Goal: Transaction & Acquisition: Purchase product/service

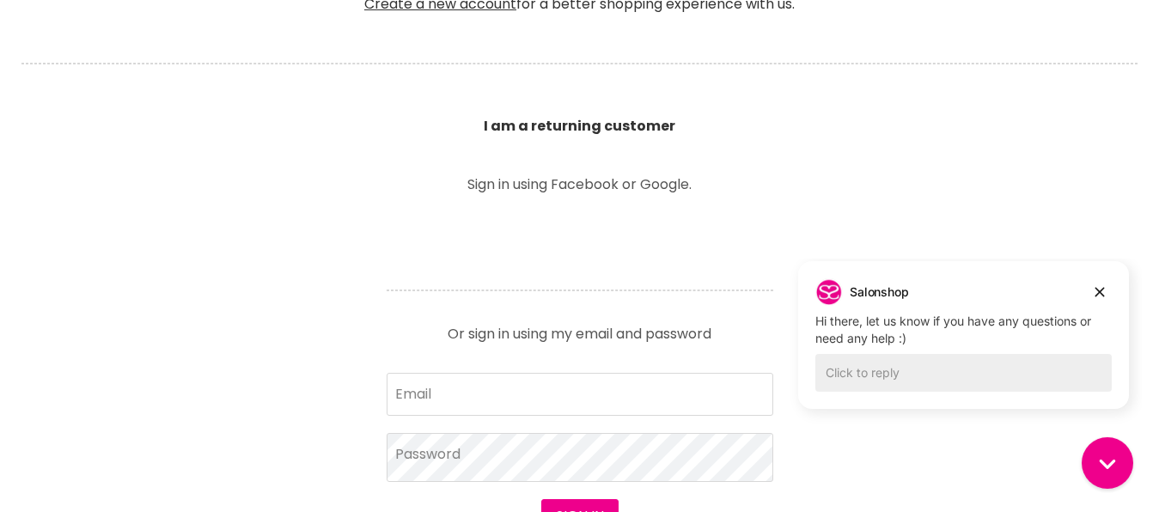
scroll to position [613, 0]
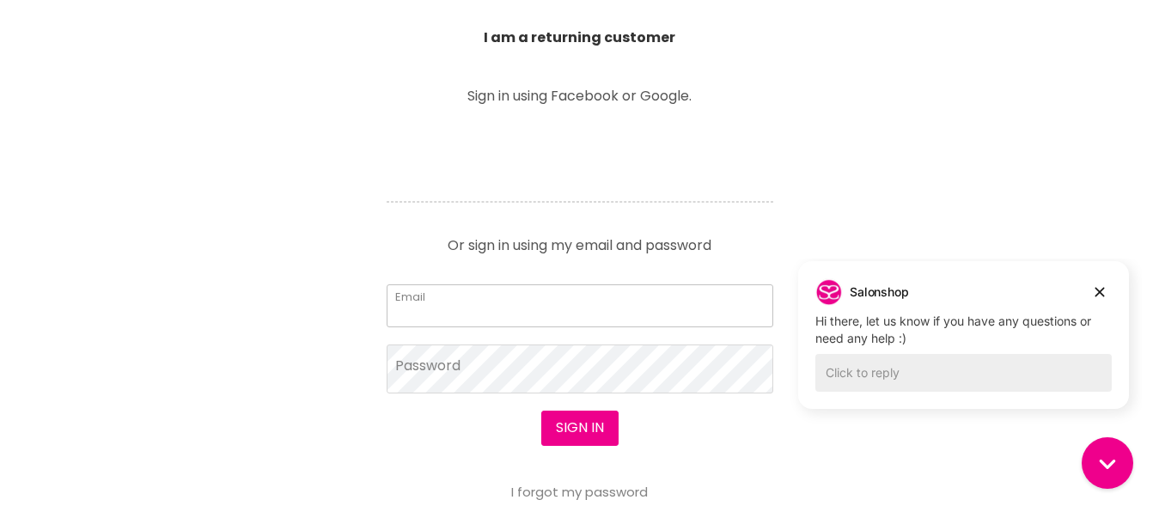
click at [514, 312] on input "Email" at bounding box center [579, 305] width 386 height 43
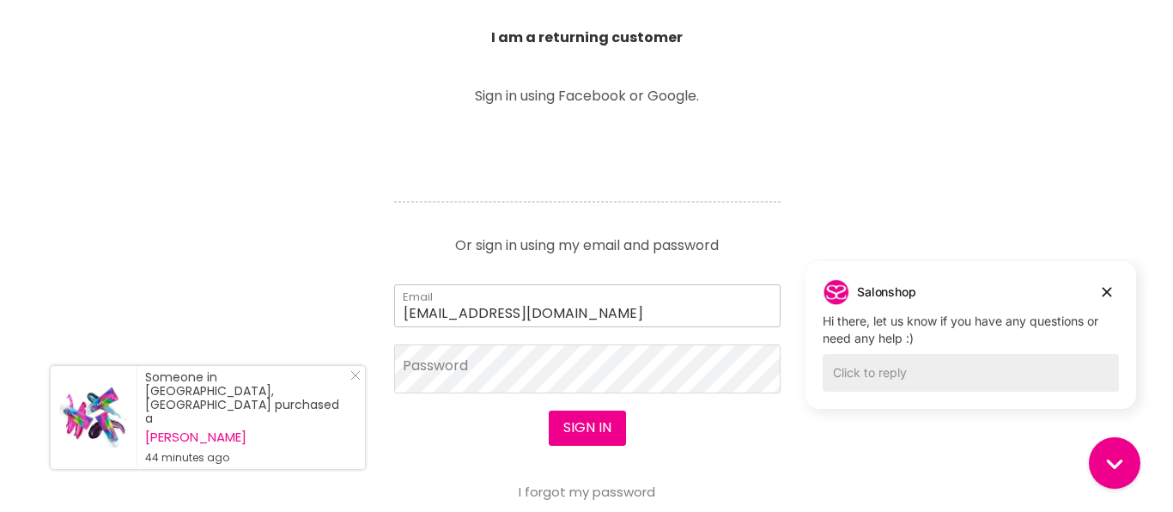
scroll to position [614, 0]
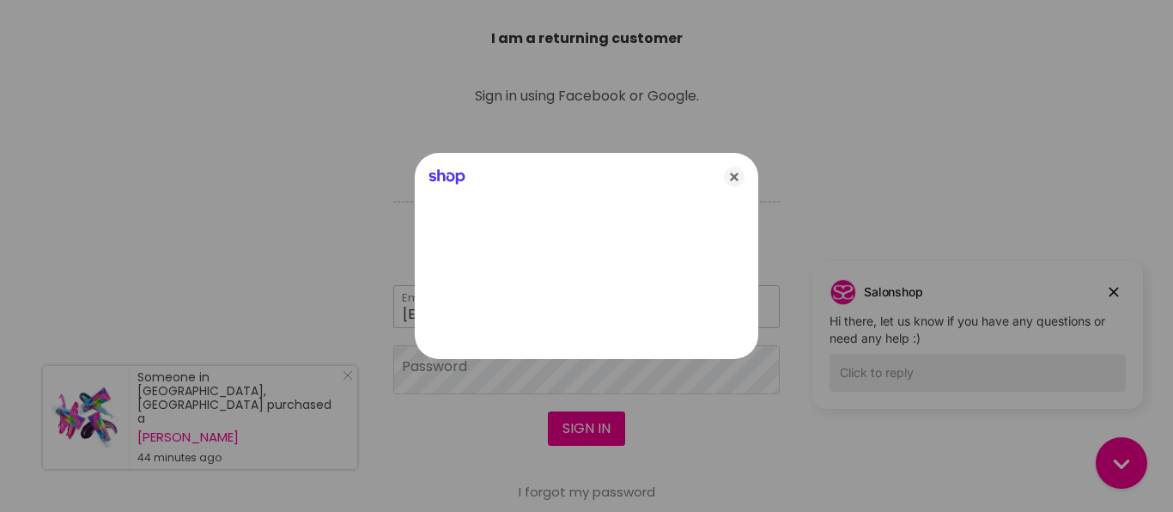
type input "liliankara@bigpond.com"
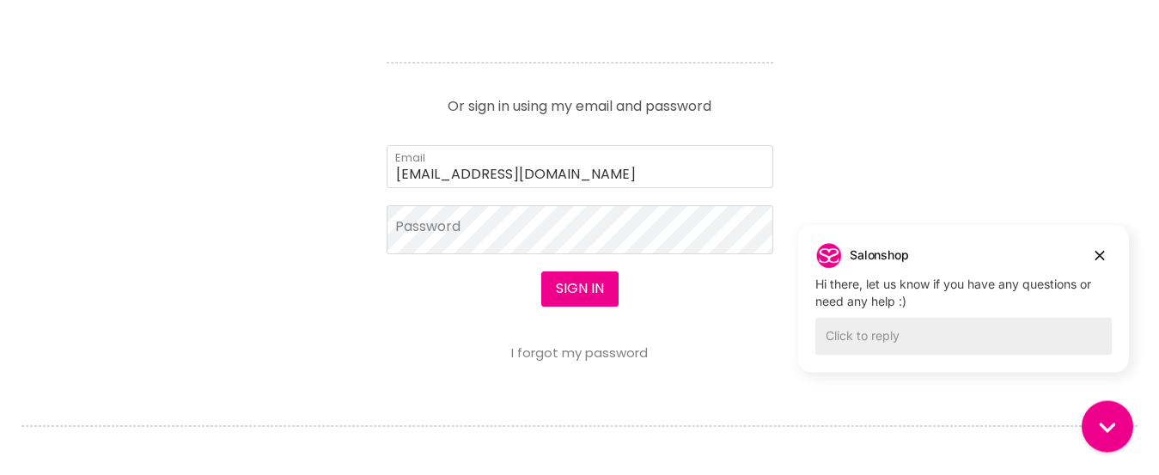
scroll to position [788, 0]
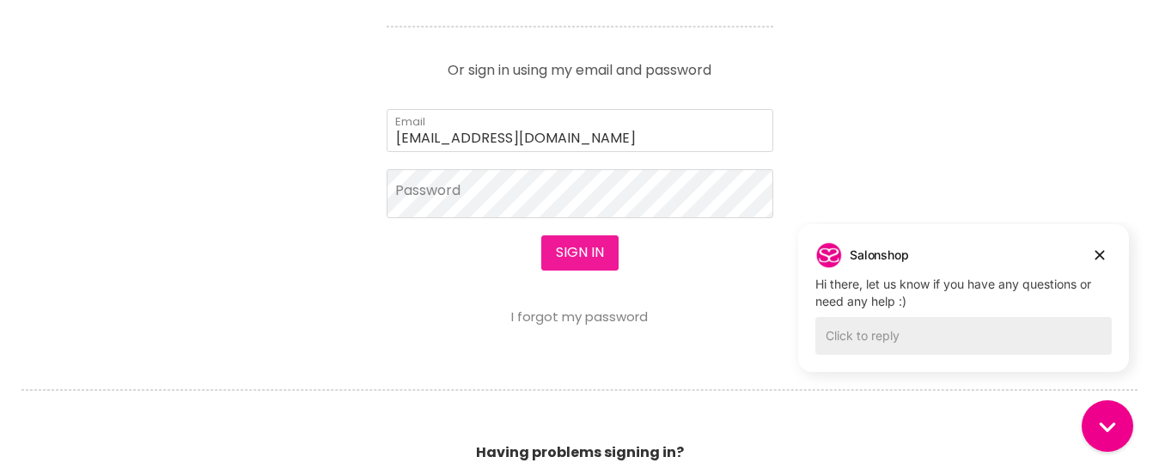
click at [581, 259] on button "Sign in" at bounding box center [579, 252] width 77 height 34
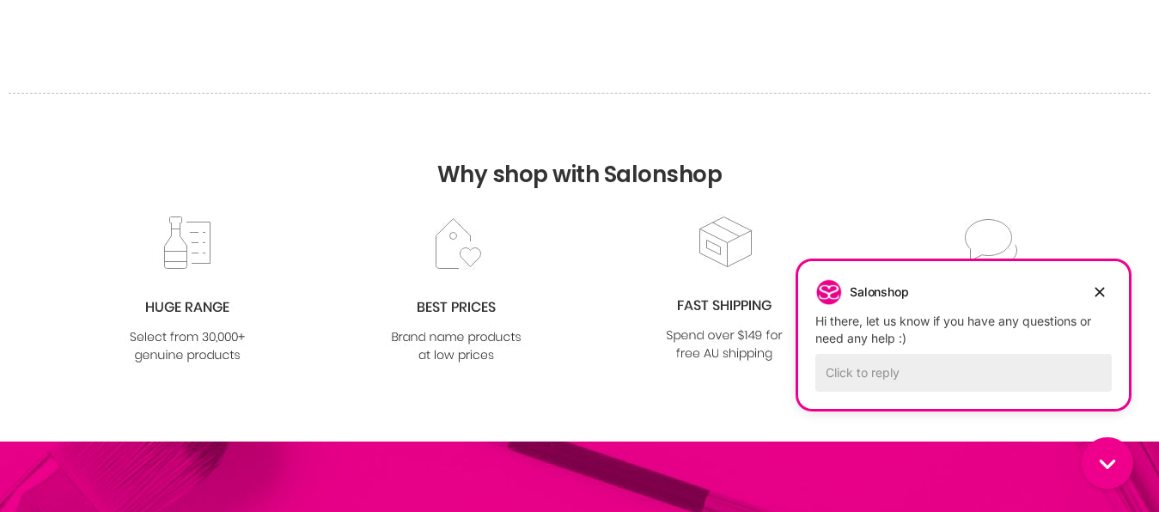
scroll to position [1402, 0]
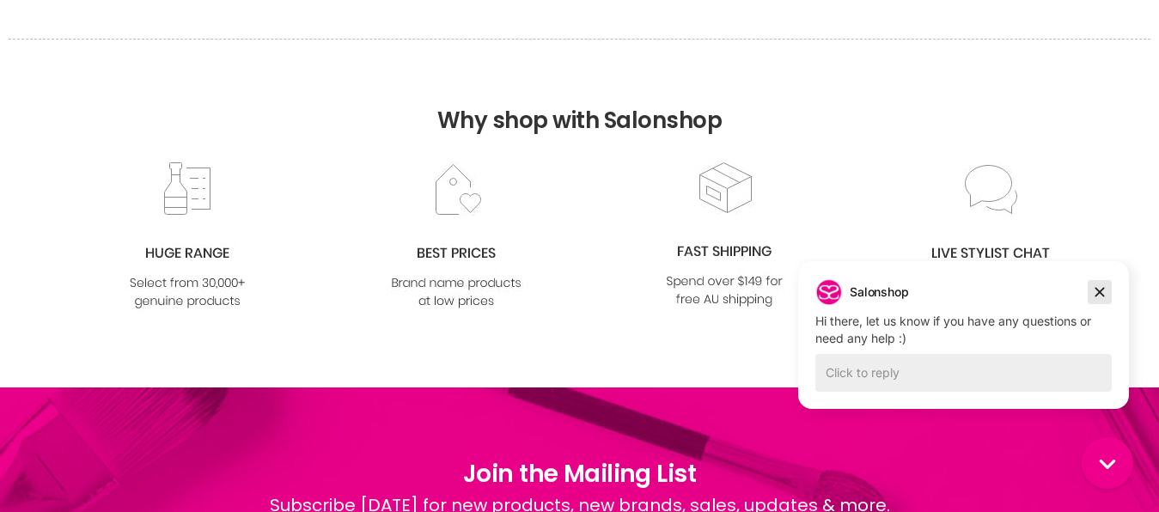
click at [1104, 293] on icon "Dismiss campaign" at bounding box center [1099, 292] width 17 height 21
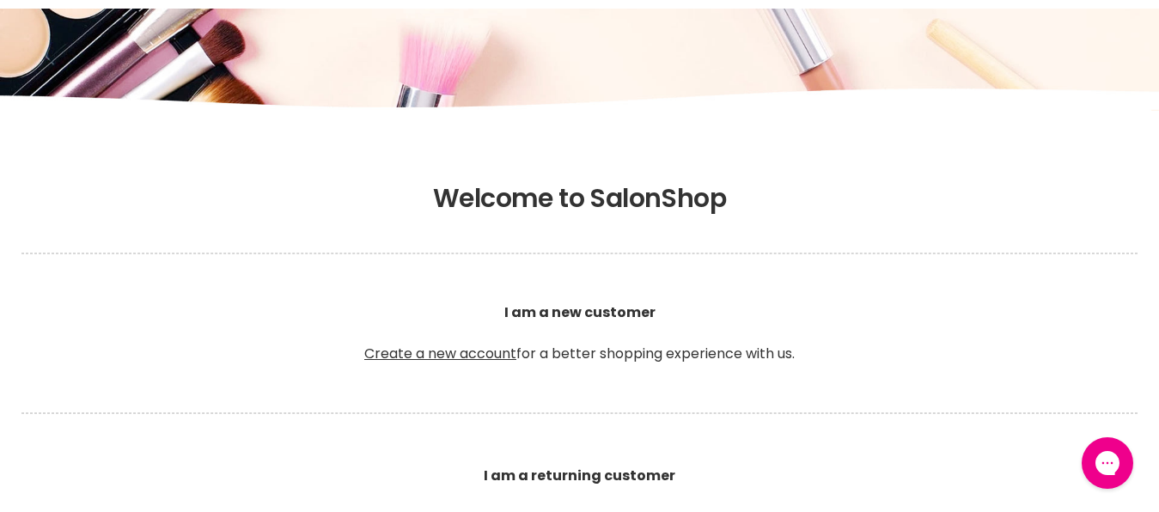
scroll to position [0, 0]
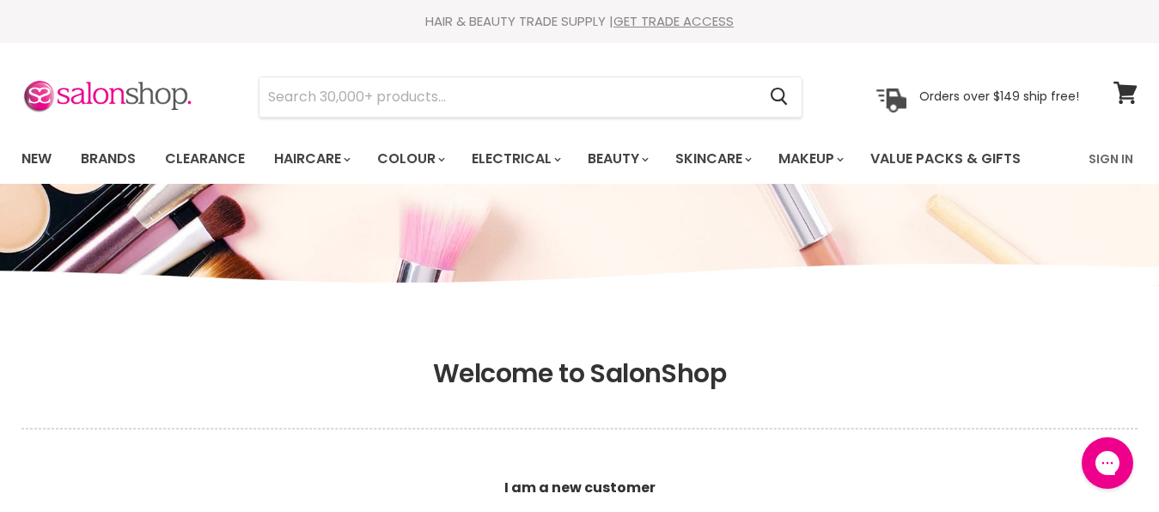
click at [387, 437] on p "I am a new customer Create a new account for a better shopping experience with …" at bounding box center [579, 508] width 1116 height 144
click at [119, 155] on link "Brands" at bounding box center [108, 159] width 81 height 36
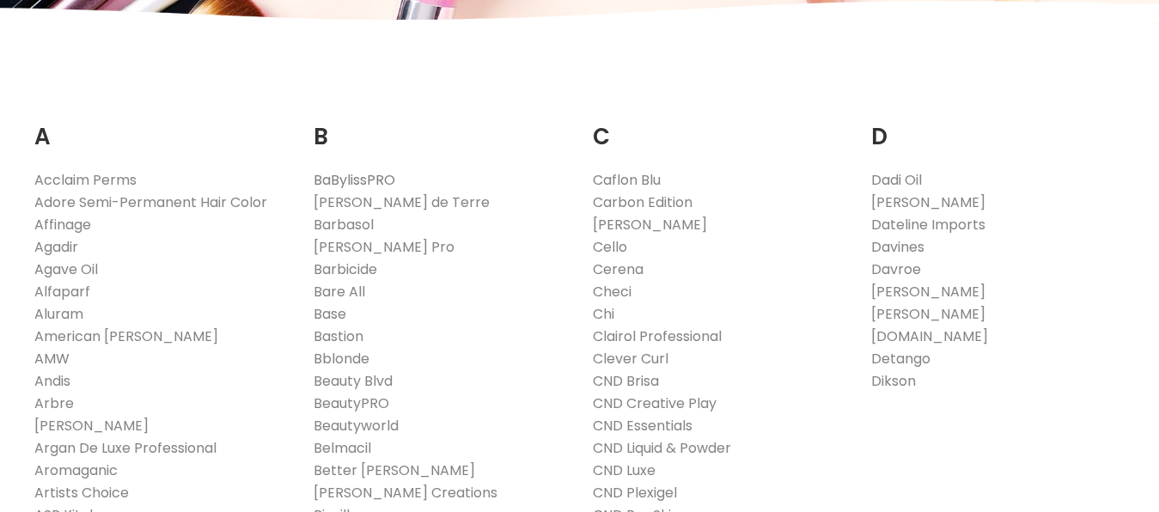
scroll to position [263, 0]
click at [351, 204] on link "[PERSON_NAME] de Terre" at bounding box center [401, 202] width 176 height 20
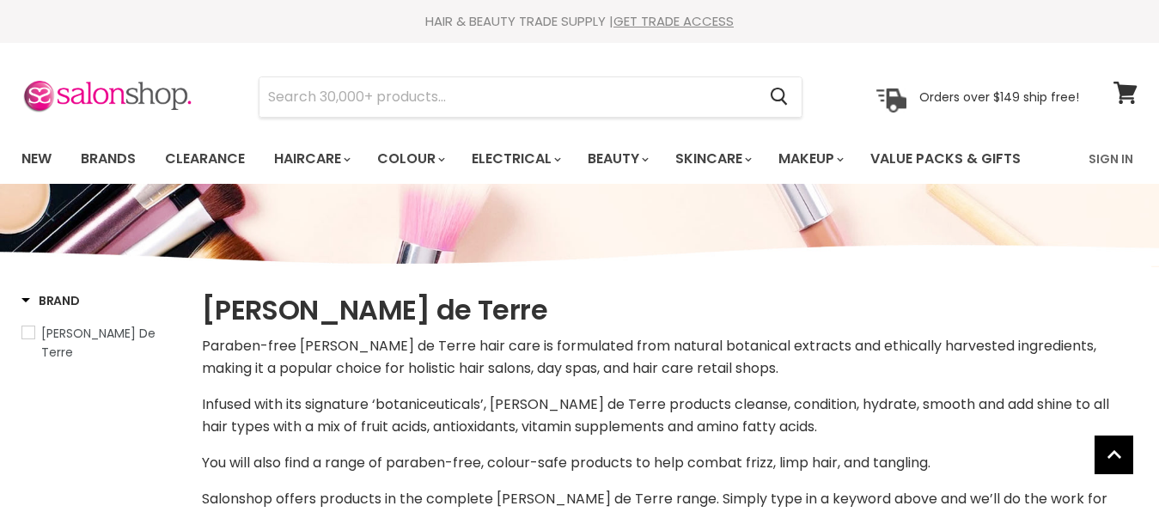
select select "manual"
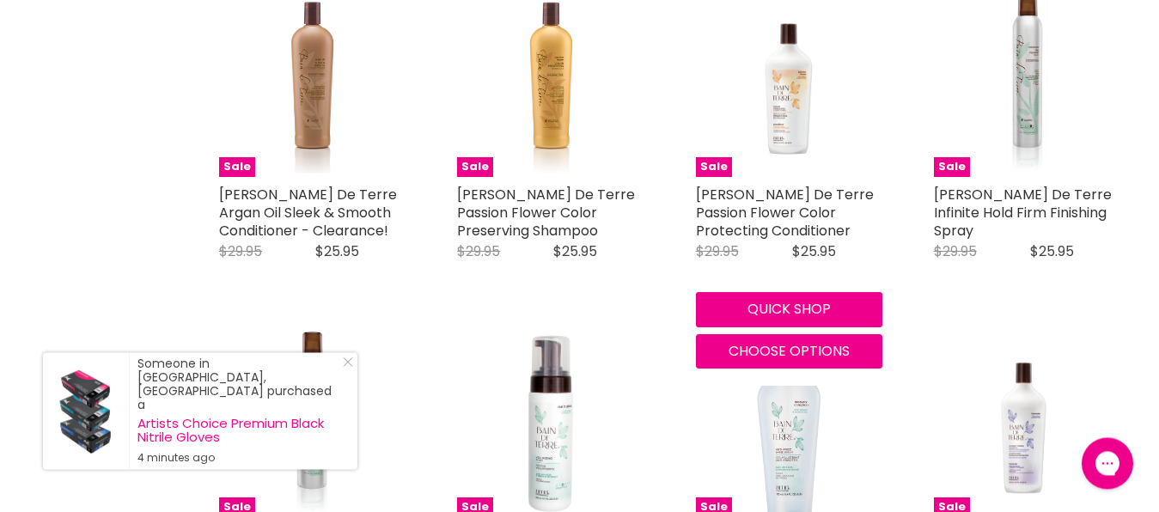
scroll to position [1840, 0]
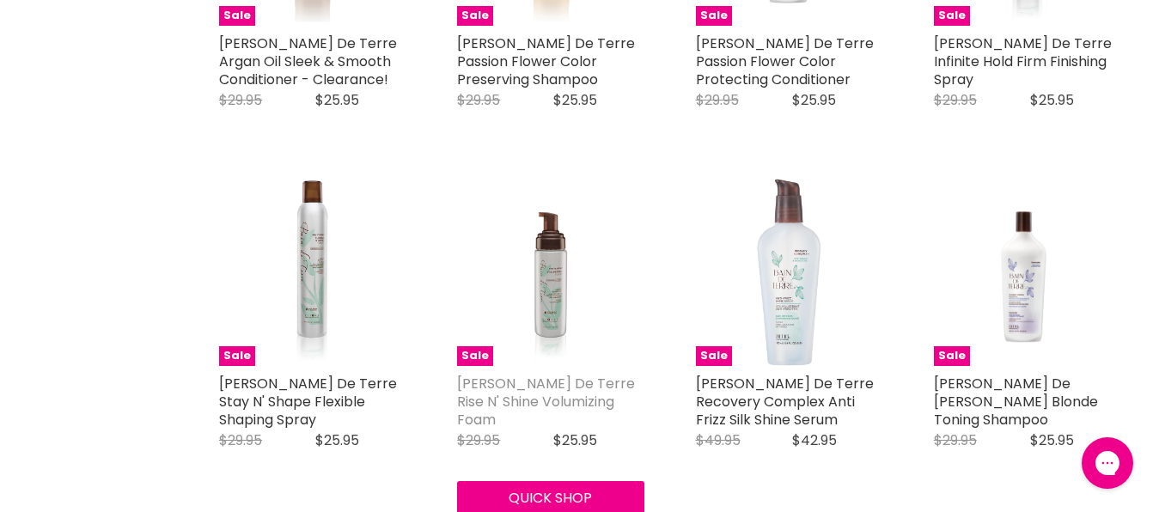
click at [548, 374] on link "Bain De Terre Rise N' Shine Volumizing Foam" at bounding box center [546, 402] width 178 height 56
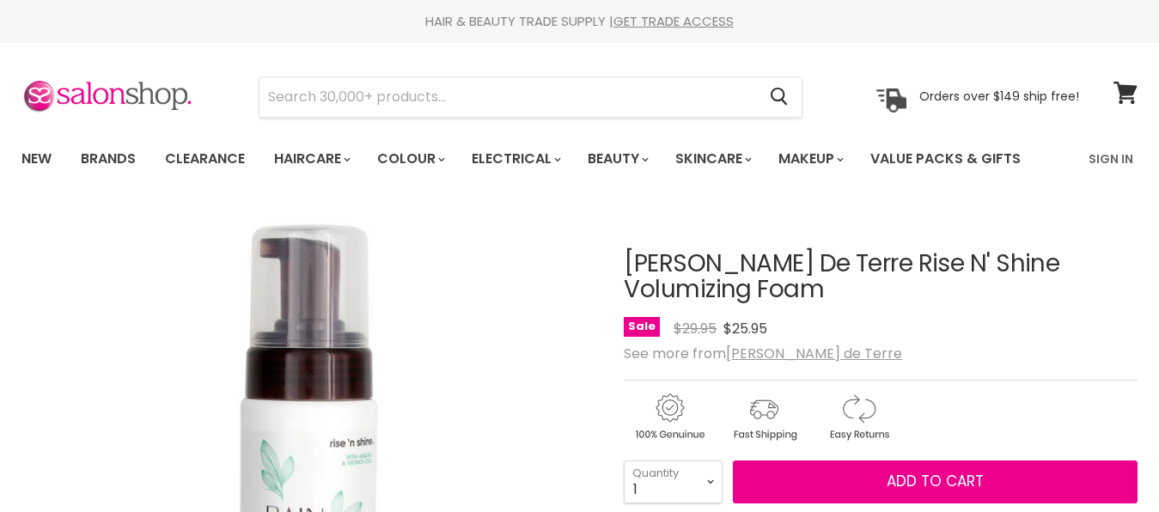
scroll to position [175, 0]
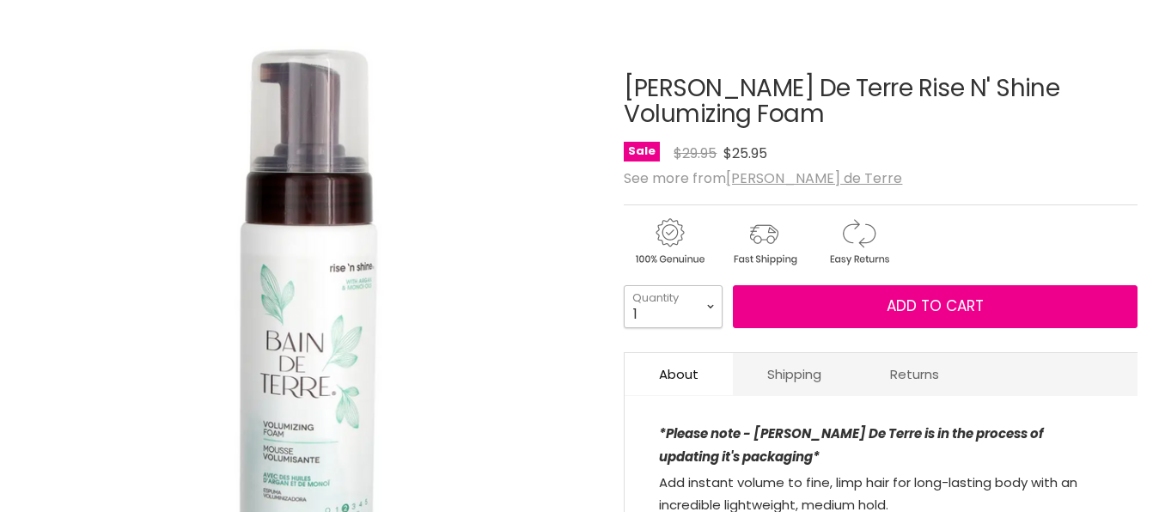
click at [624, 285] on select "1 2 3 4 5 6 7 8 9 10+" at bounding box center [673, 306] width 99 height 43
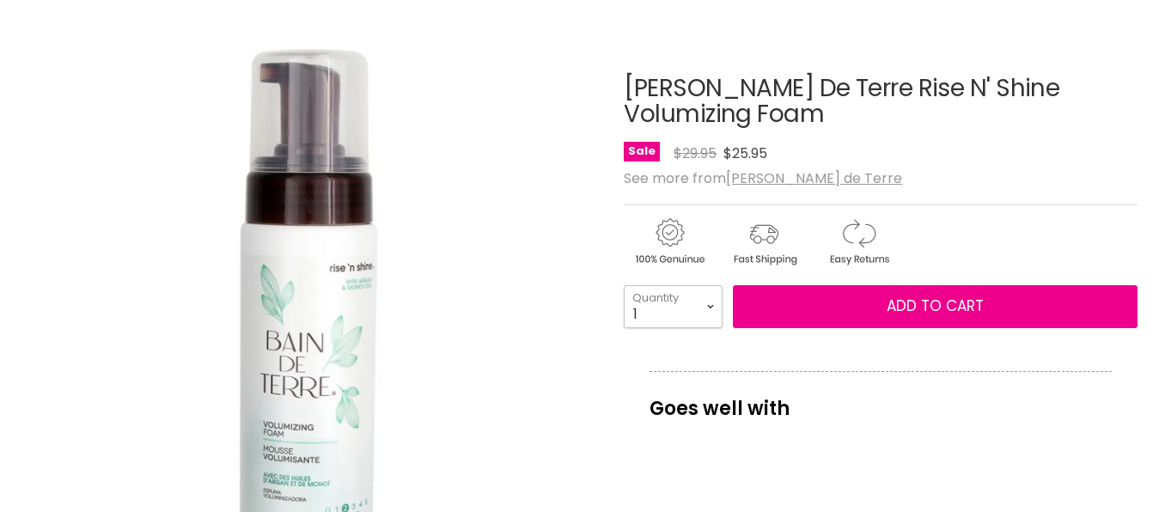
select select "3"
click option "3" at bounding box center [0, 0] width 0 height 0
type input "3"
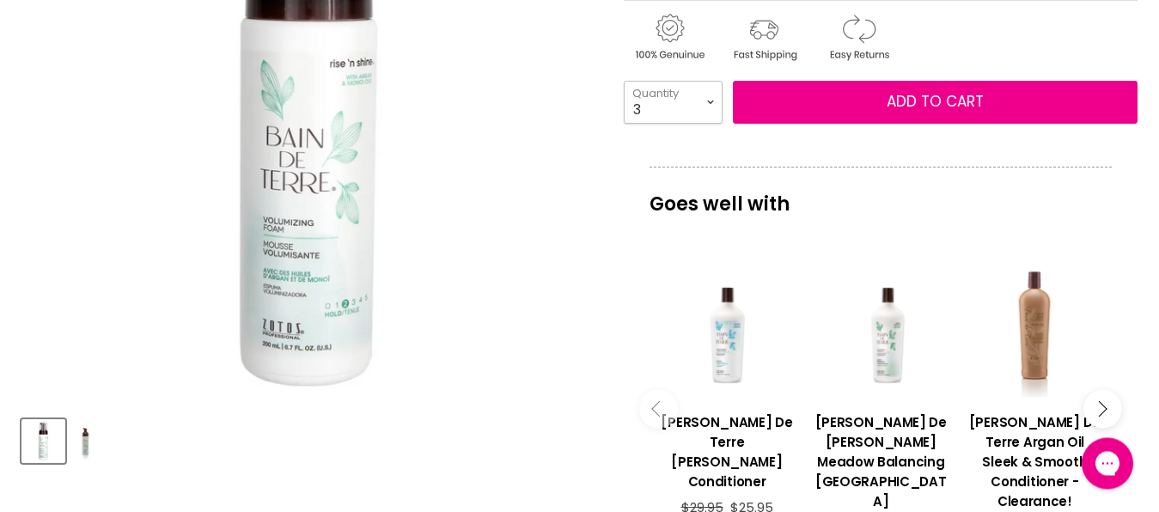
scroll to position [263, 0]
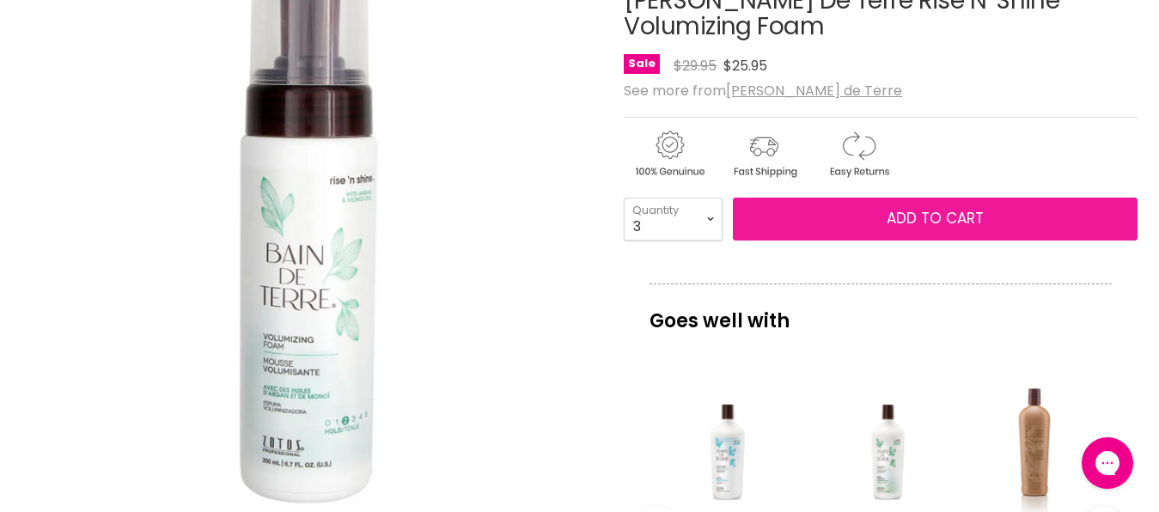
click at [919, 208] on span "Add to cart" at bounding box center [934, 218] width 97 height 21
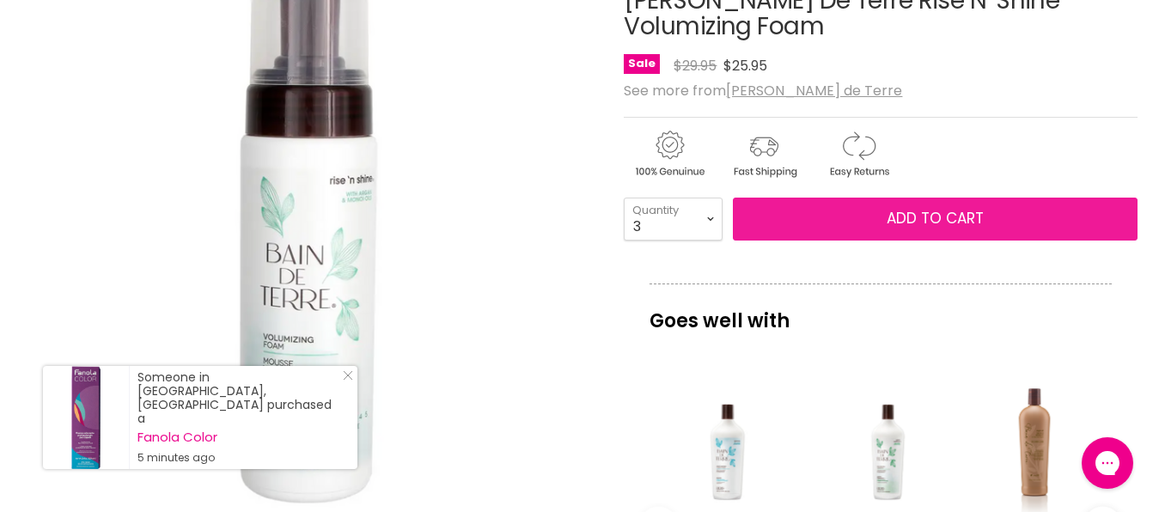
click at [921, 208] on span "Add to cart" at bounding box center [934, 218] width 97 height 21
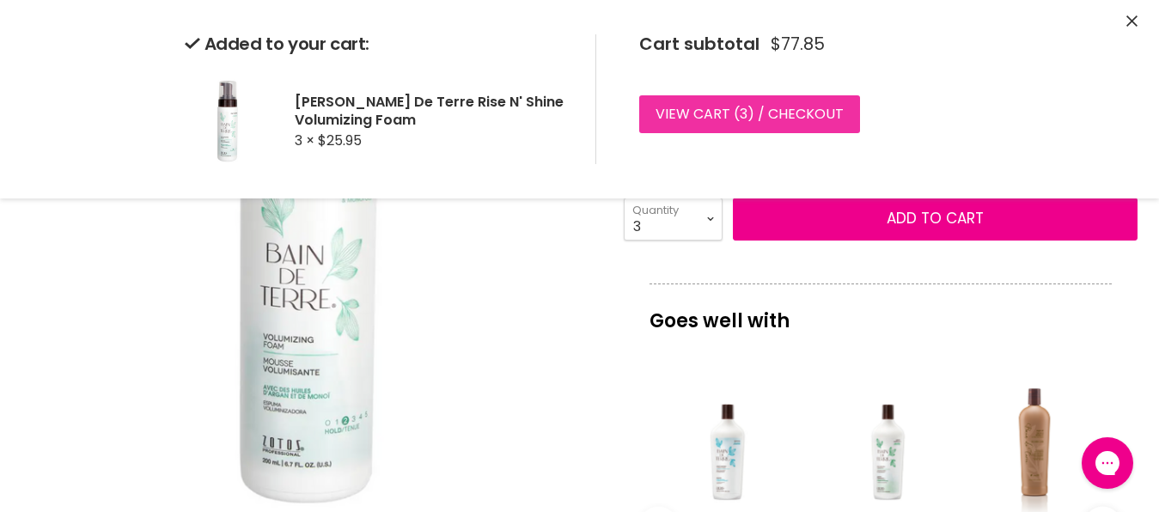
click at [713, 106] on link "View cart ( 3 ) / Checkout" at bounding box center [749, 114] width 221 height 38
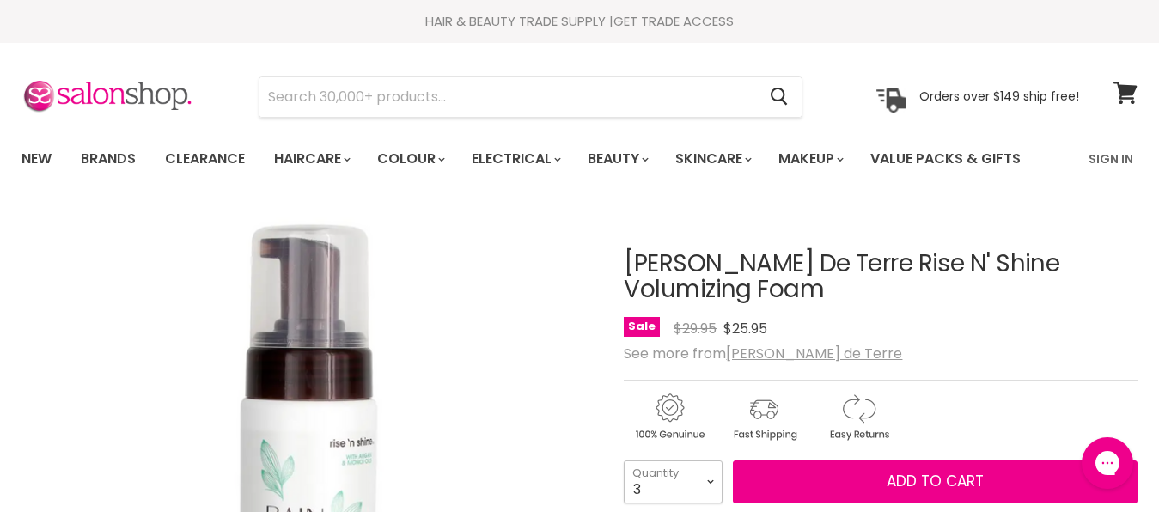
click at [624, 460] on select "1 2 3 4 5 6 7 8 9 10+" at bounding box center [673, 481] width 99 height 43
select select "2"
click option "2" at bounding box center [0, 0] width 0 height 0
type input "2"
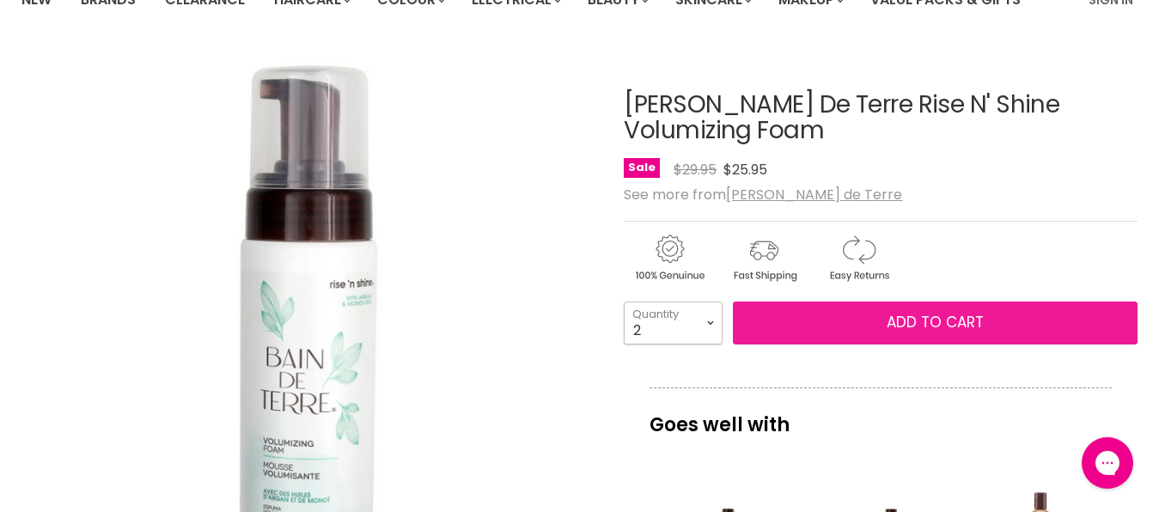
scroll to position [175, 0]
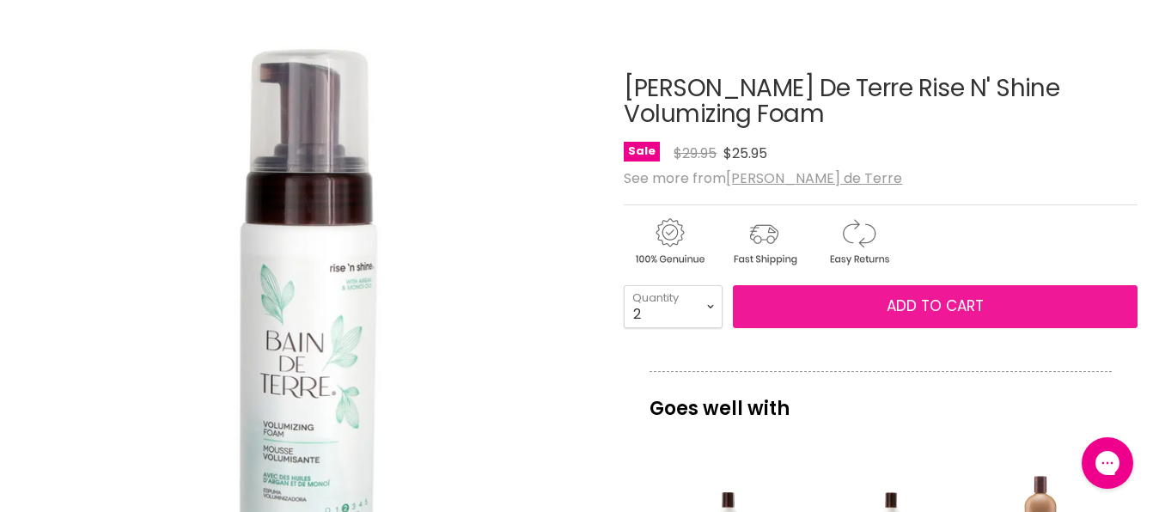
click at [934, 295] on span "Add to cart" at bounding box center [934, 305] width 97 height 21
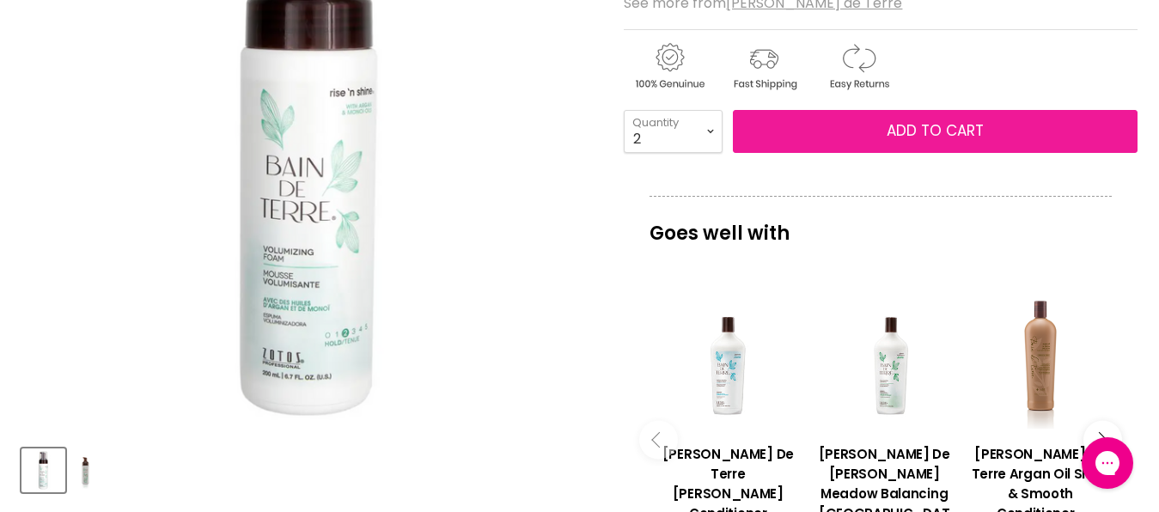
scroll to position [0, 0]
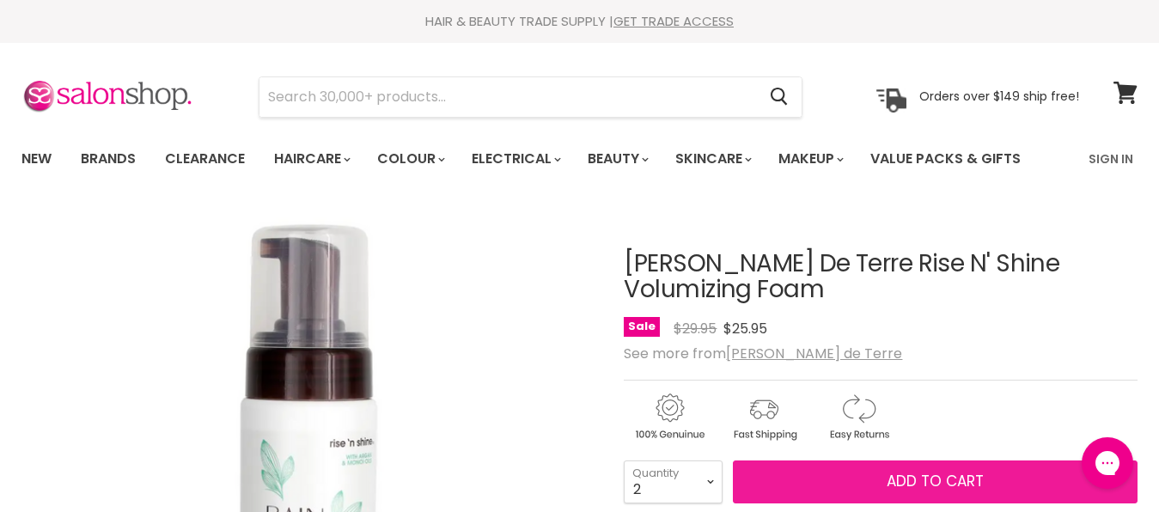
click at [908, 471] on span "Add to cart" at bounding box center [934, 481] width 97 height 21
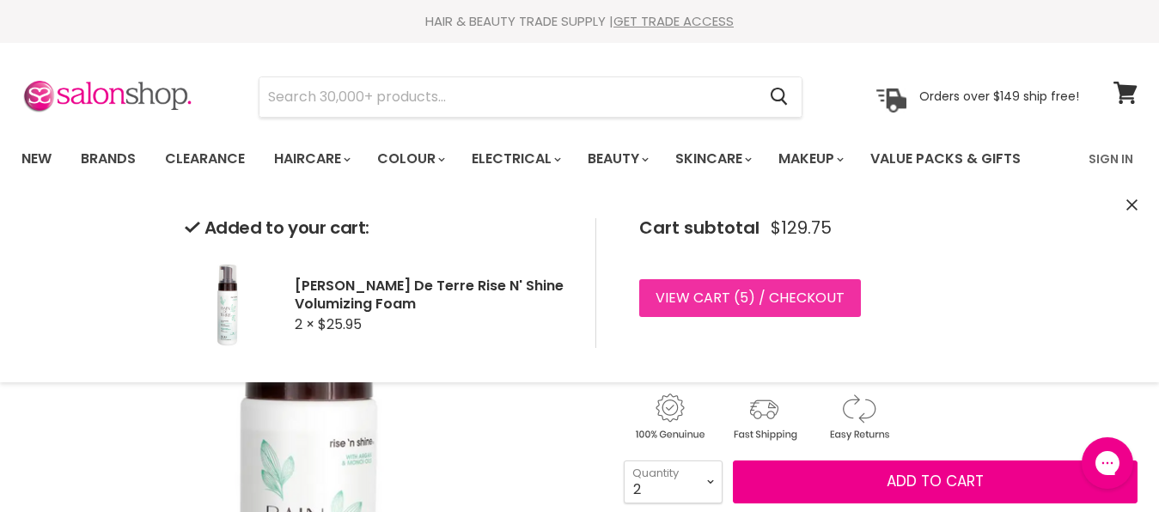
click at [718, 297] on link "View cart ( 5 ) / Checkout" at bounding box center [750, 298] width 222 height 38
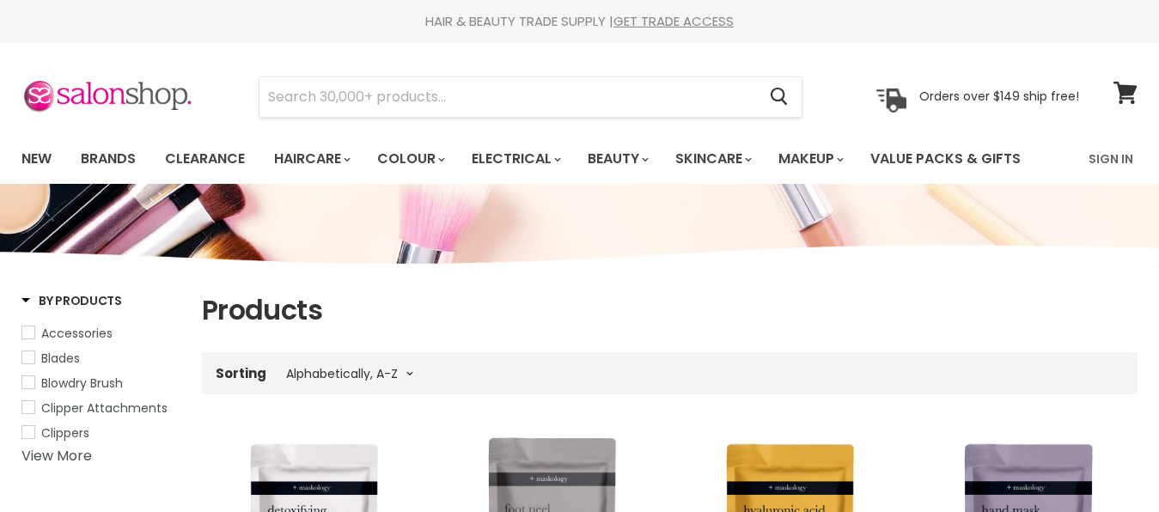
select select "title-ascending"
click at [190, 157] on link "Clearance" at bounding box center [205, 159] width 106 height 36
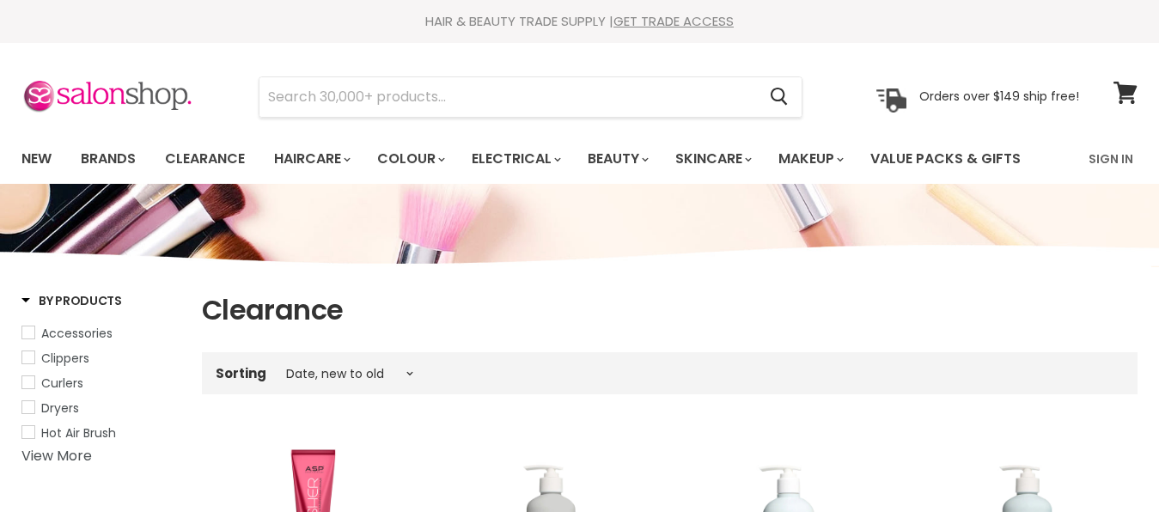
select select "created-descending"
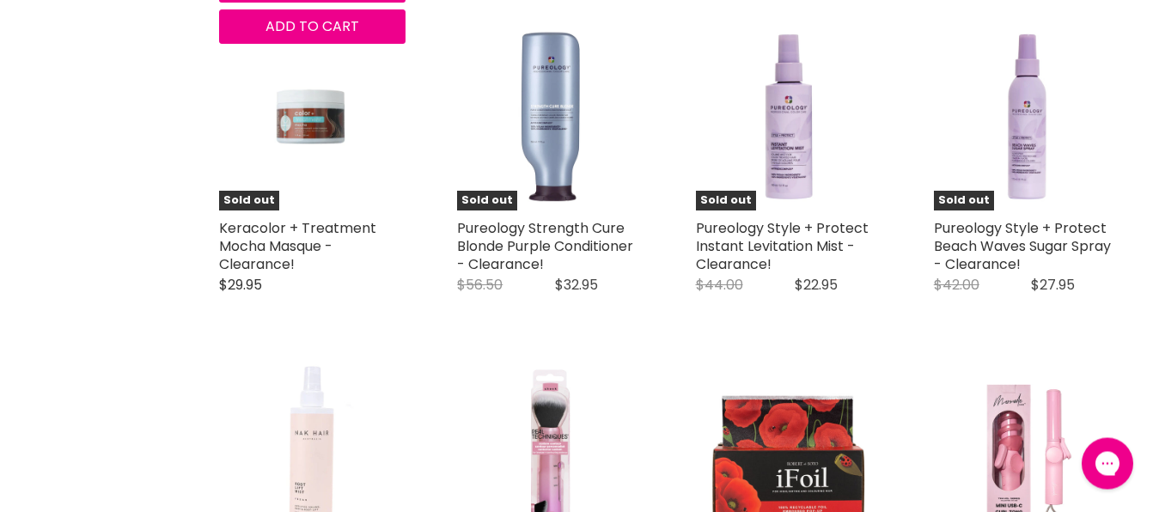
scroll to position [3417, 0]
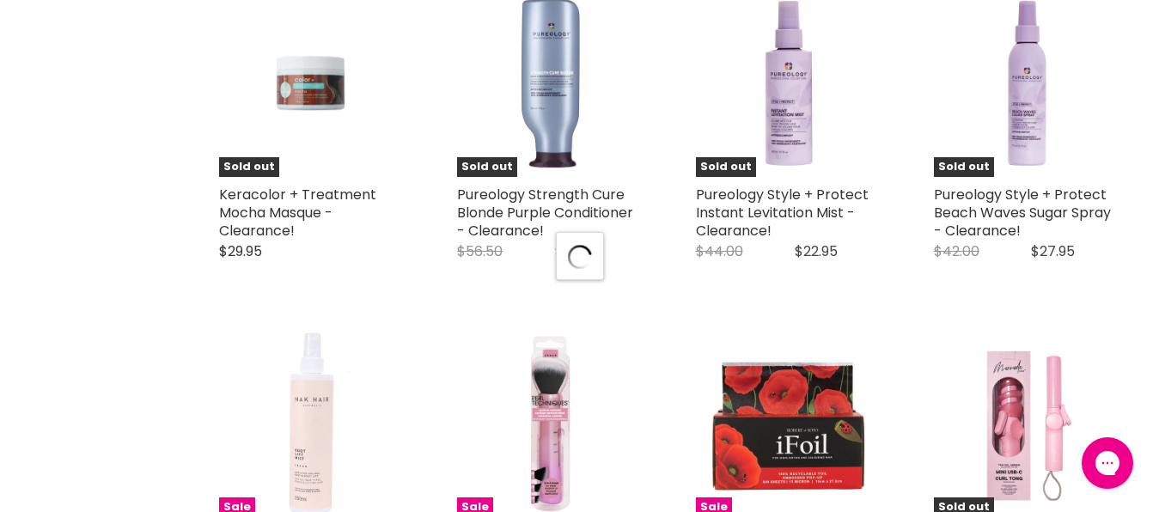
scroll to position [3942, 0]
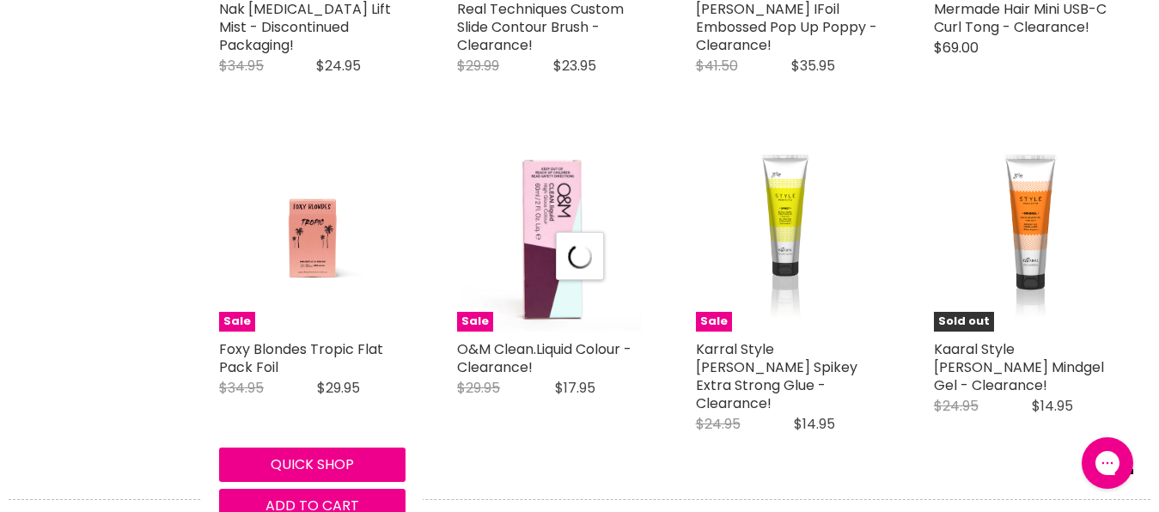
select select "created-descending"
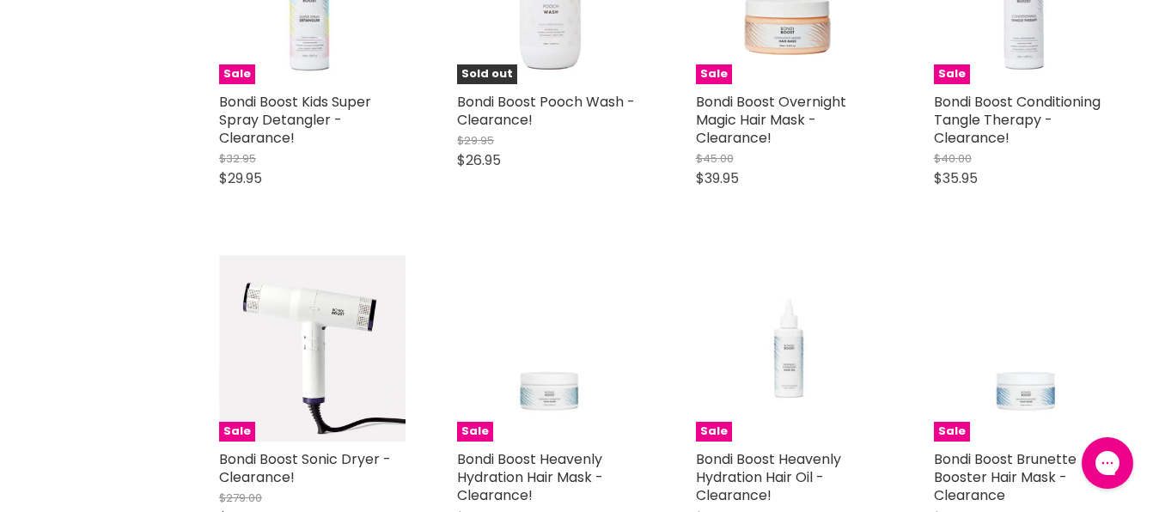
scroll to position [8147, 0]
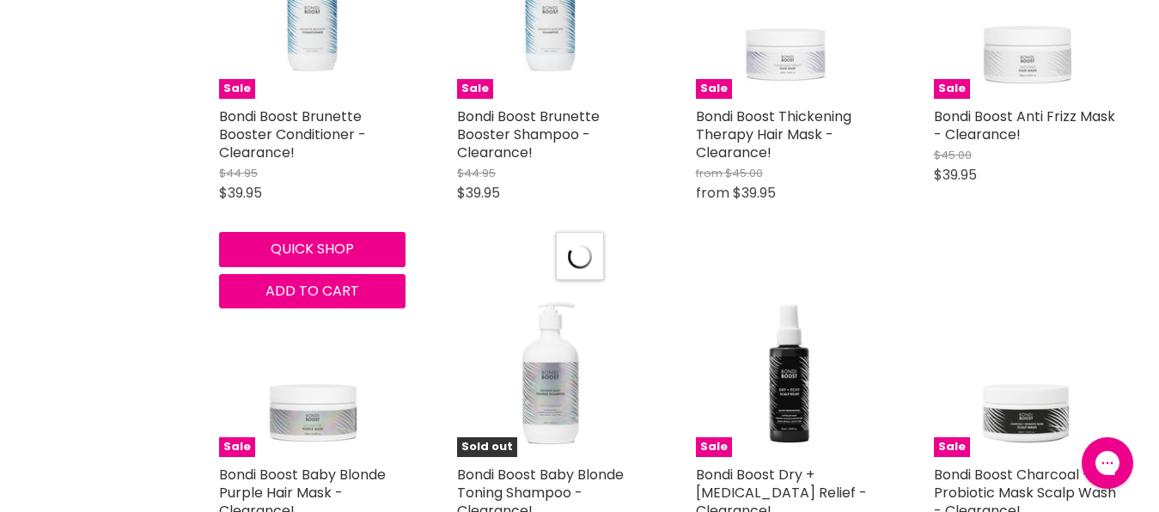
select select "created-descending"
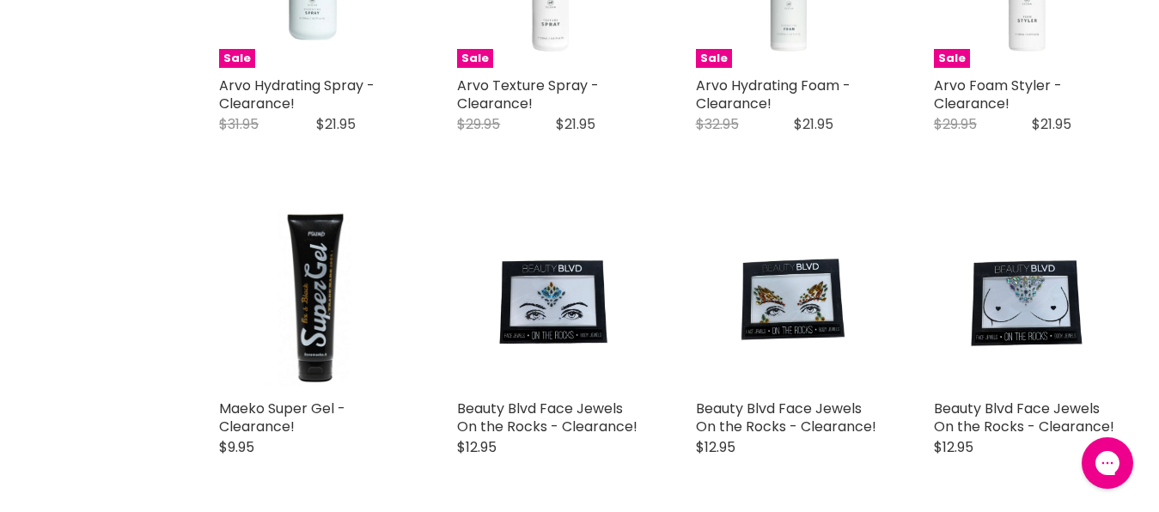
scroll to position [0, 0]
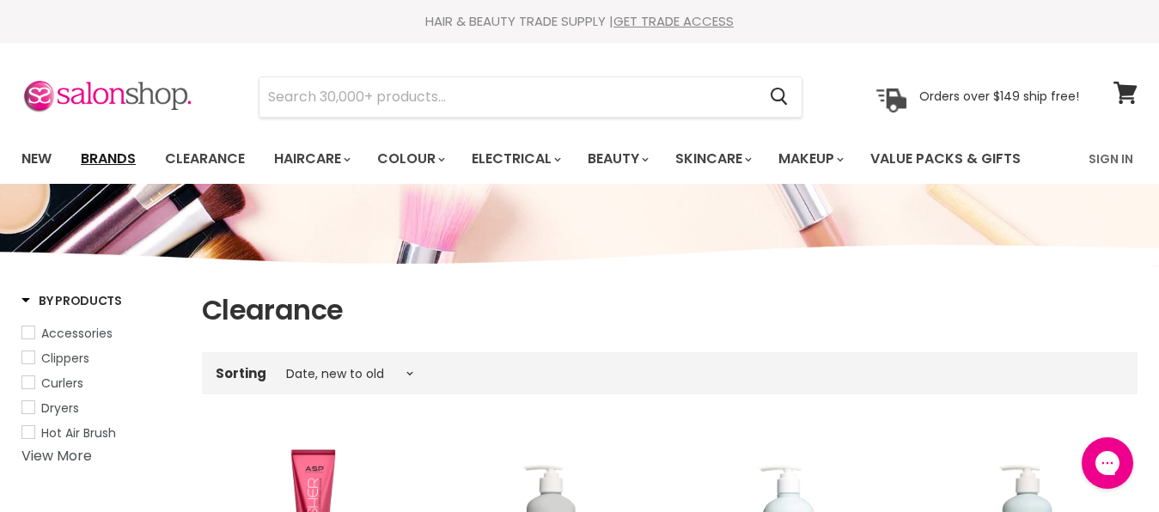
click at [97, 155] on link "Brands" at bounding box center [108, 159] width 81 height 36
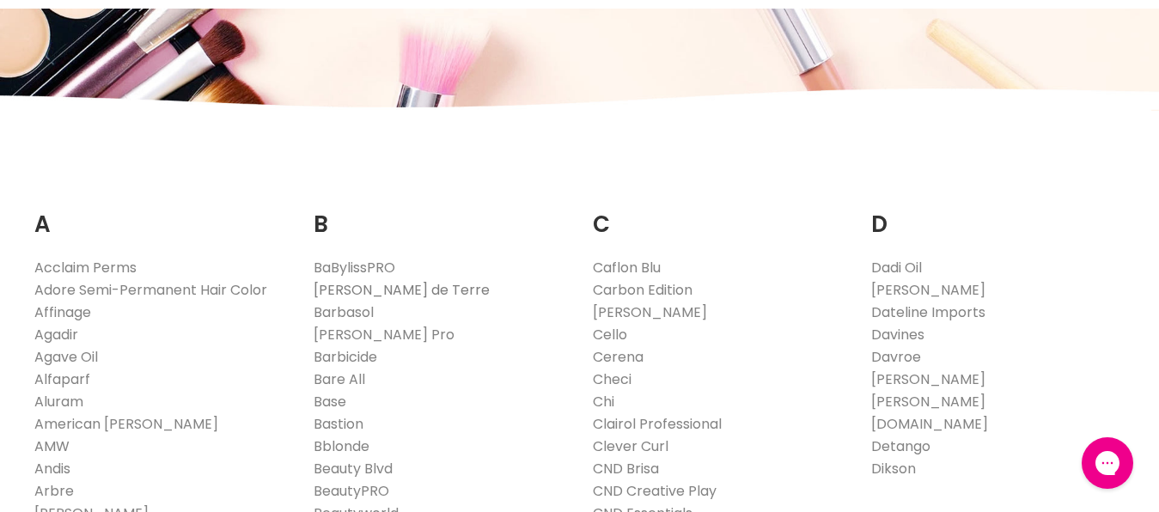
click at [374, 289] on link "Bain de Terre" at bounding box center [401, 290] width 176 height 20
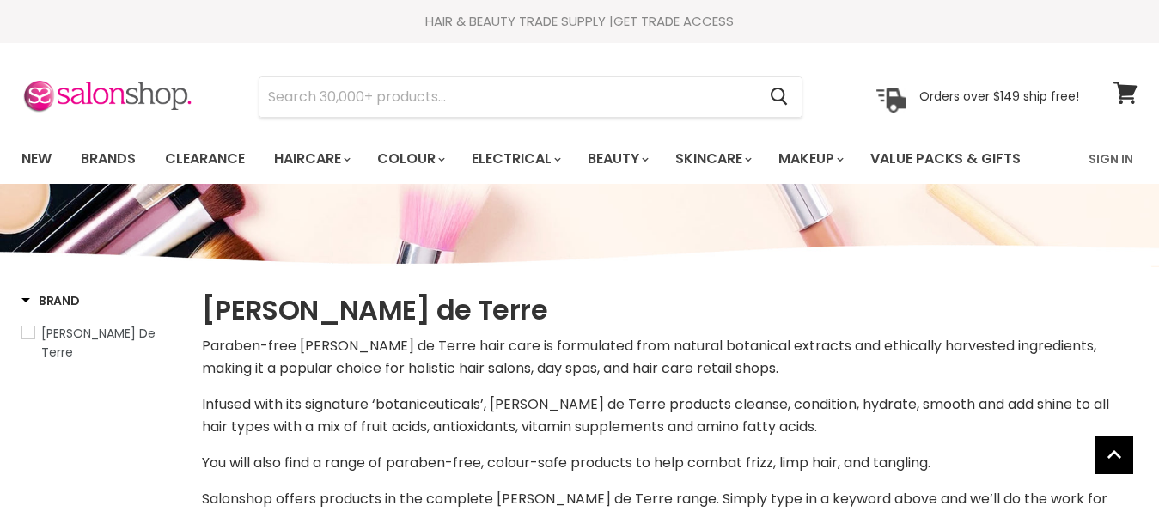
select select "manual"
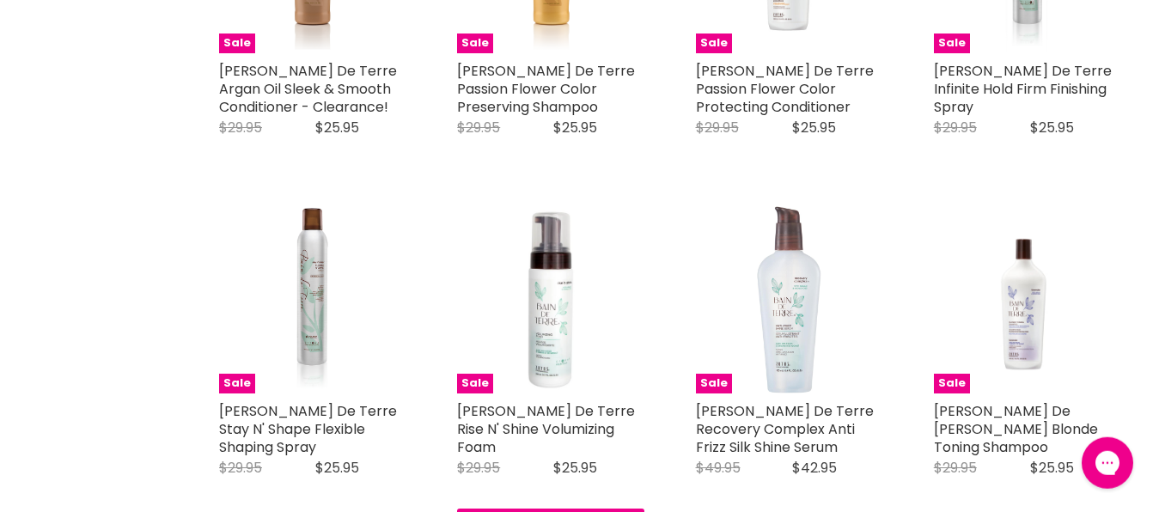
scroll to position [1840, 0]
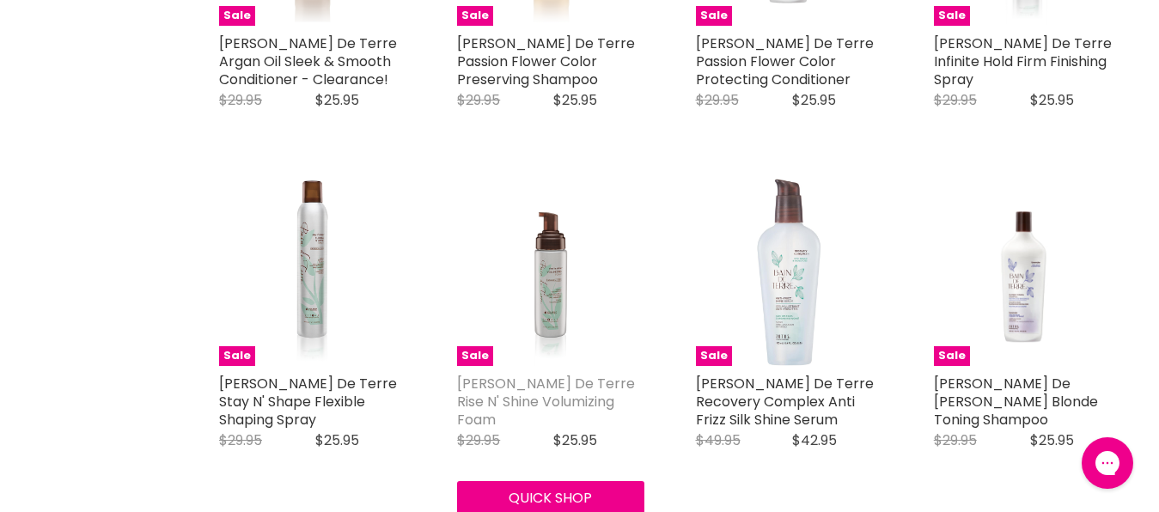
click at [540, 374] on link "Bain De Terre Rise N' Shine Volumizing Foam" at bounding box center [546, 402] width 178 height 56
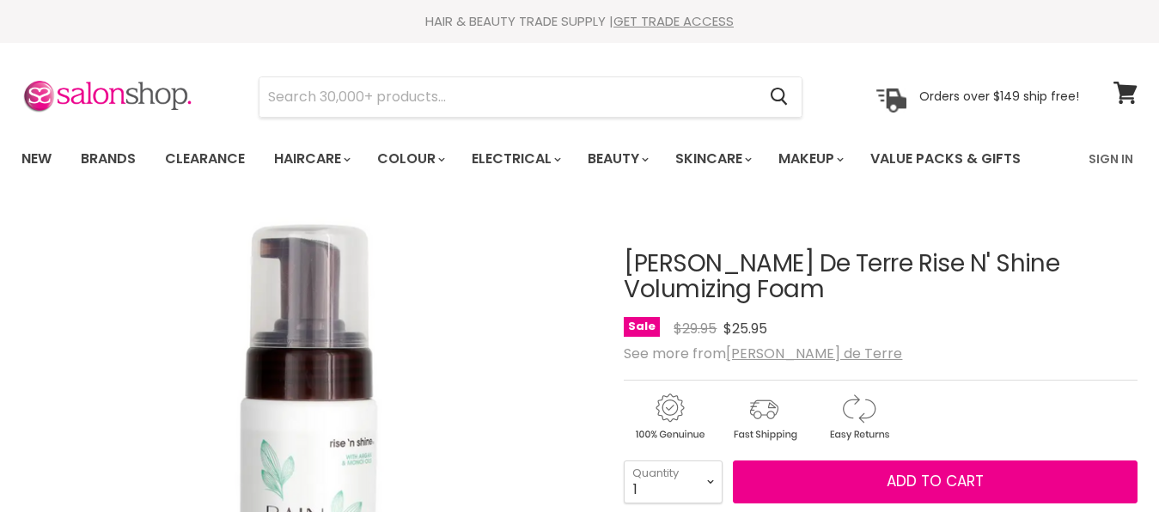
click at [624, 460] on select "1 2 3 4 5 6 7 8 9 10+" at bounding box center [673, 481] width 99 height 43
select select "2"
click option "2" at bounding box center [0, 0] width 0 height 0
type input "2"
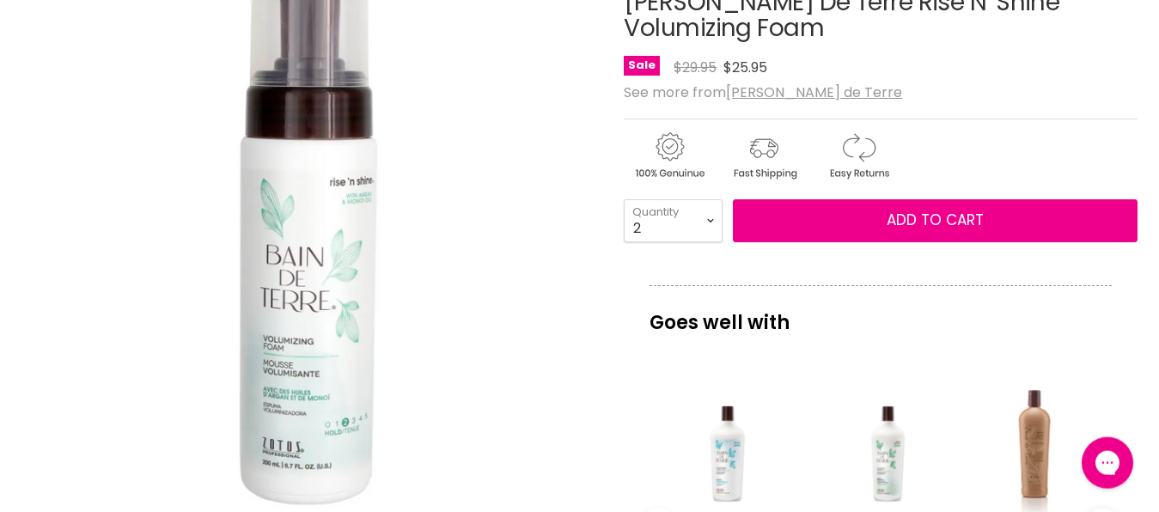
scroll to position [263, 0]
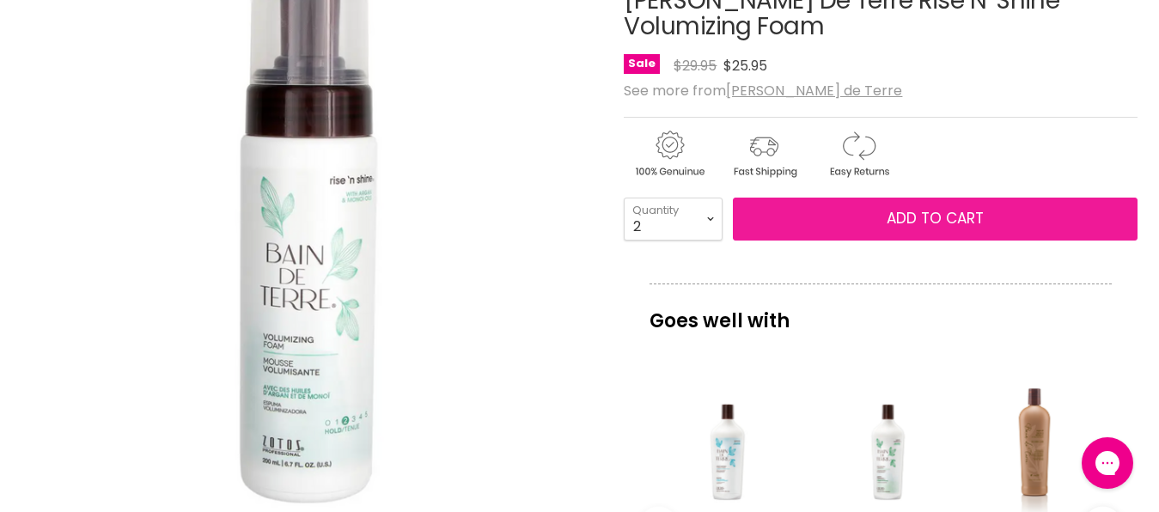
click at [940, 208] on span "Add to cart" at bounding box center [934, 218] width 97 height 21
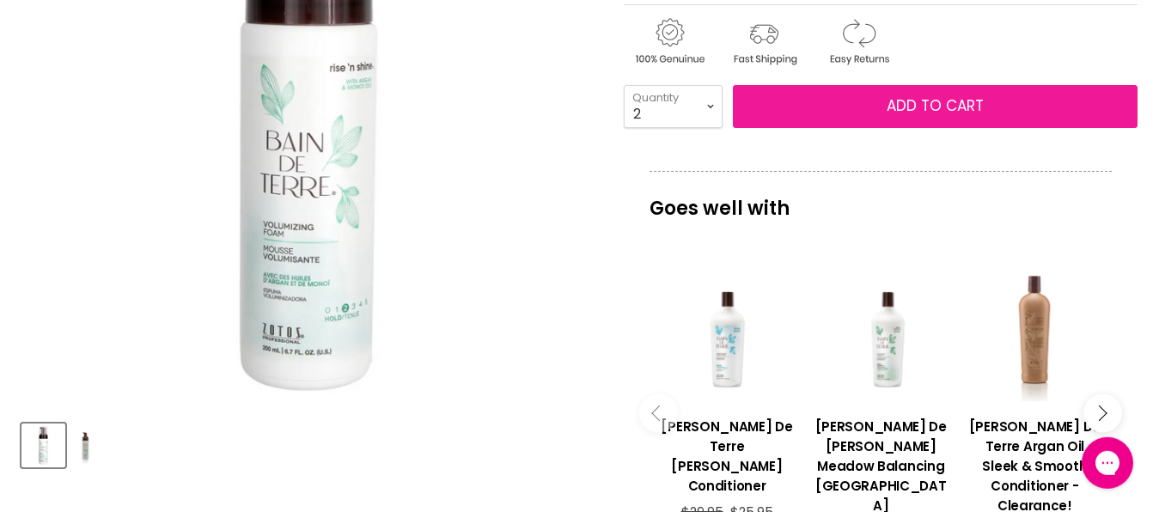
scroll to position [350, 0]
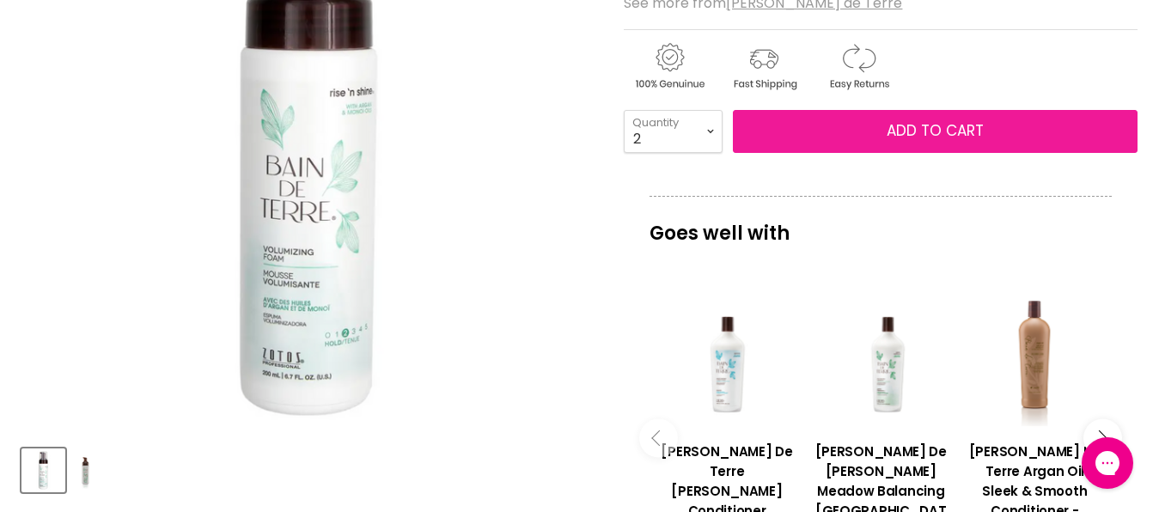
click at [897, 120] on span "Add to cart" at bounding box center [934, 130] width 97 height 21
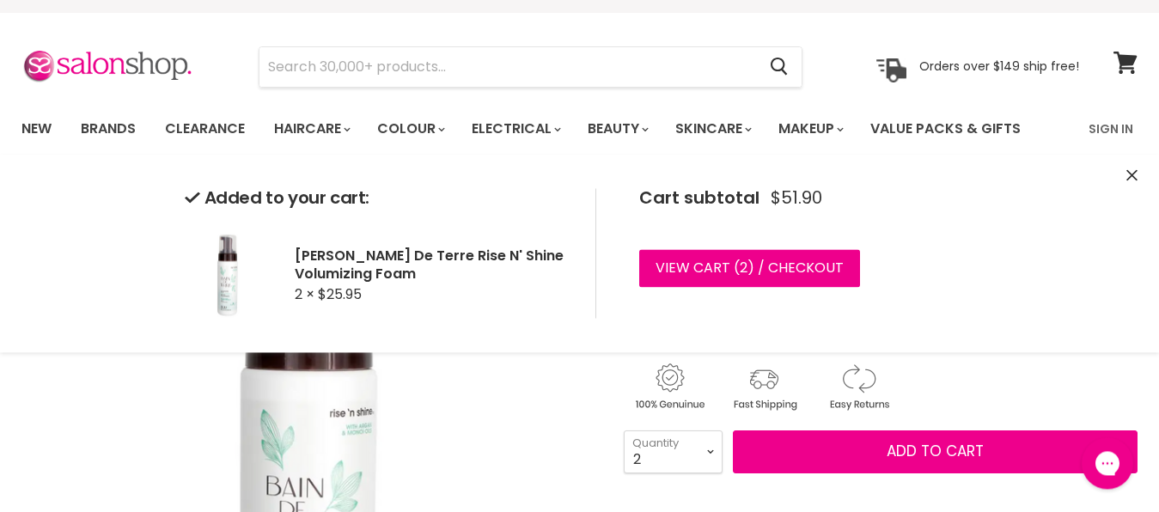
scroll to position [0, 0]
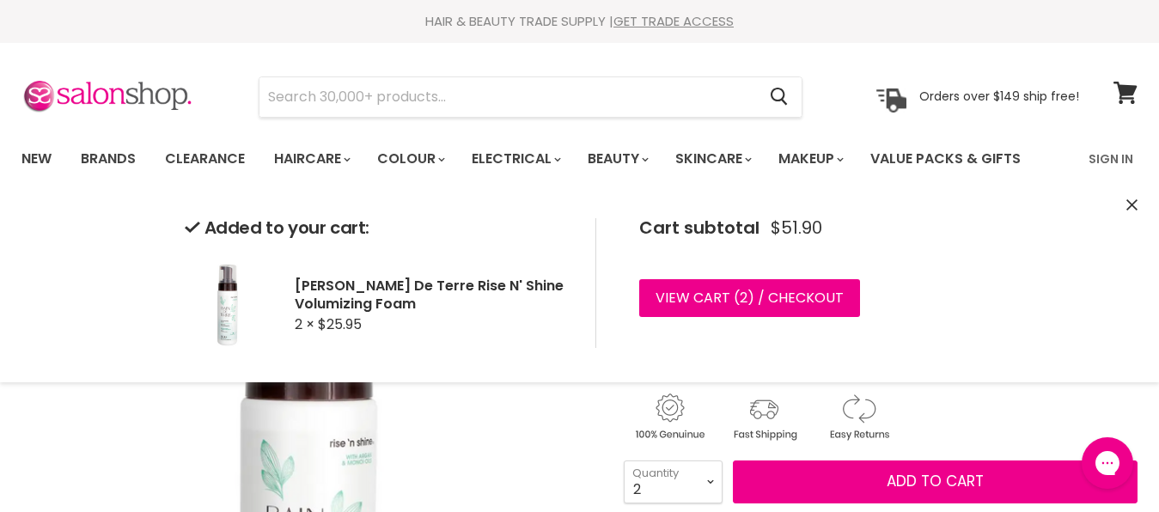
click at [812, 300] on link "View cart ( 2 ) / Checkout" at bounding box center [749, 298] width 221 height 38
